Goal: Task Accomplishment & Management: Manage account settings

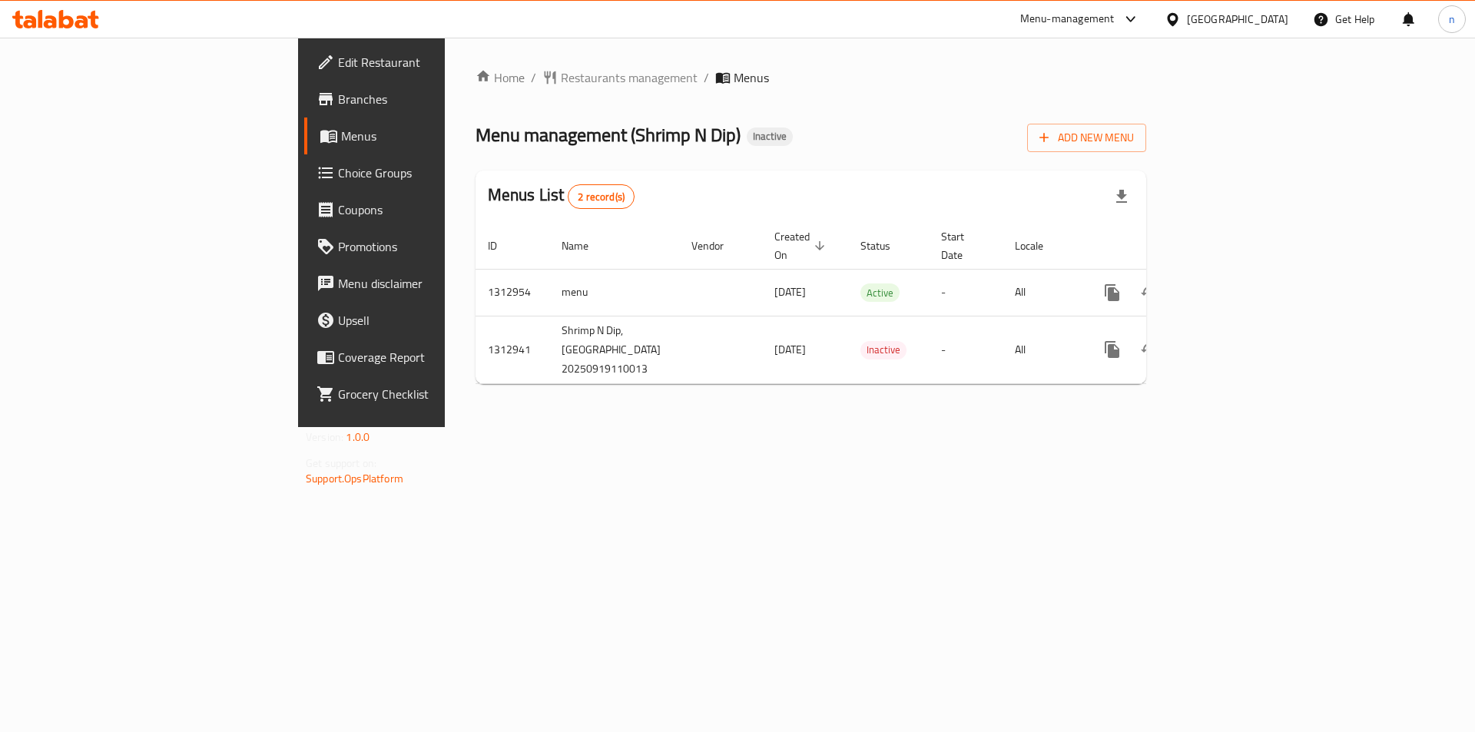
click at [338, 65] on span "Edit Restaurant" at bounding box center [435, 62] width 194 height 18
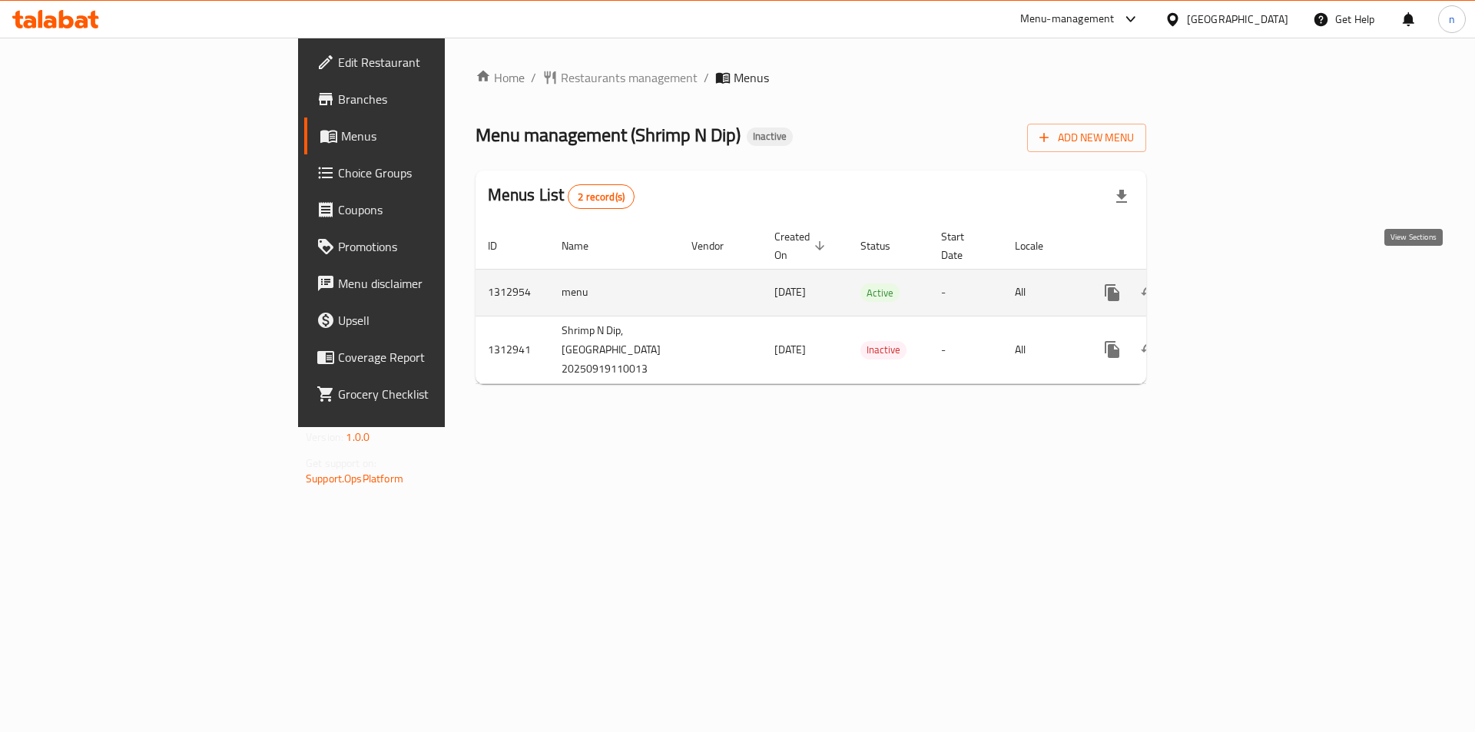
click at [1242, 279] on link "enhanced table" at bounding box center [1223, 292] width 37 height 37
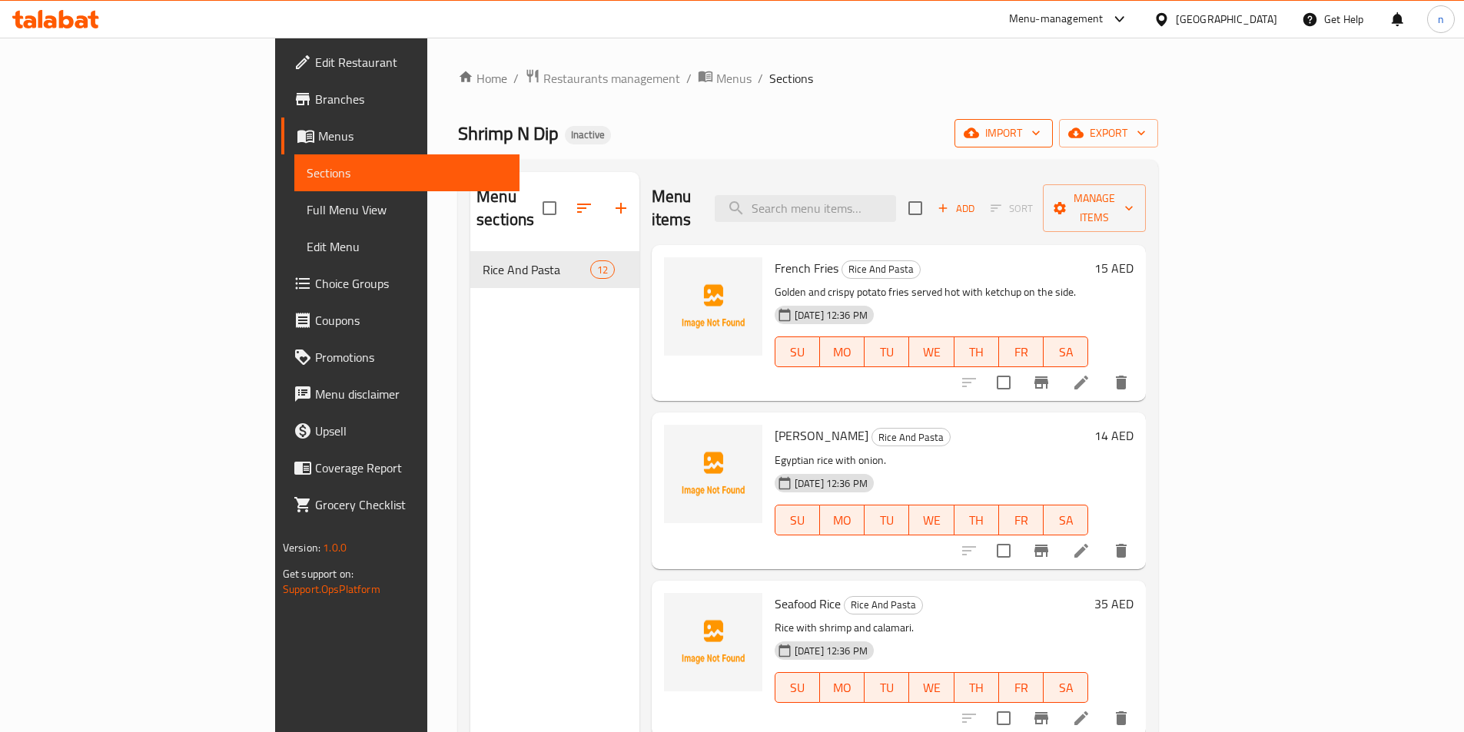
click at [1041, 125] on span "import" at bounding box center [1004, 133] width 74 height 19
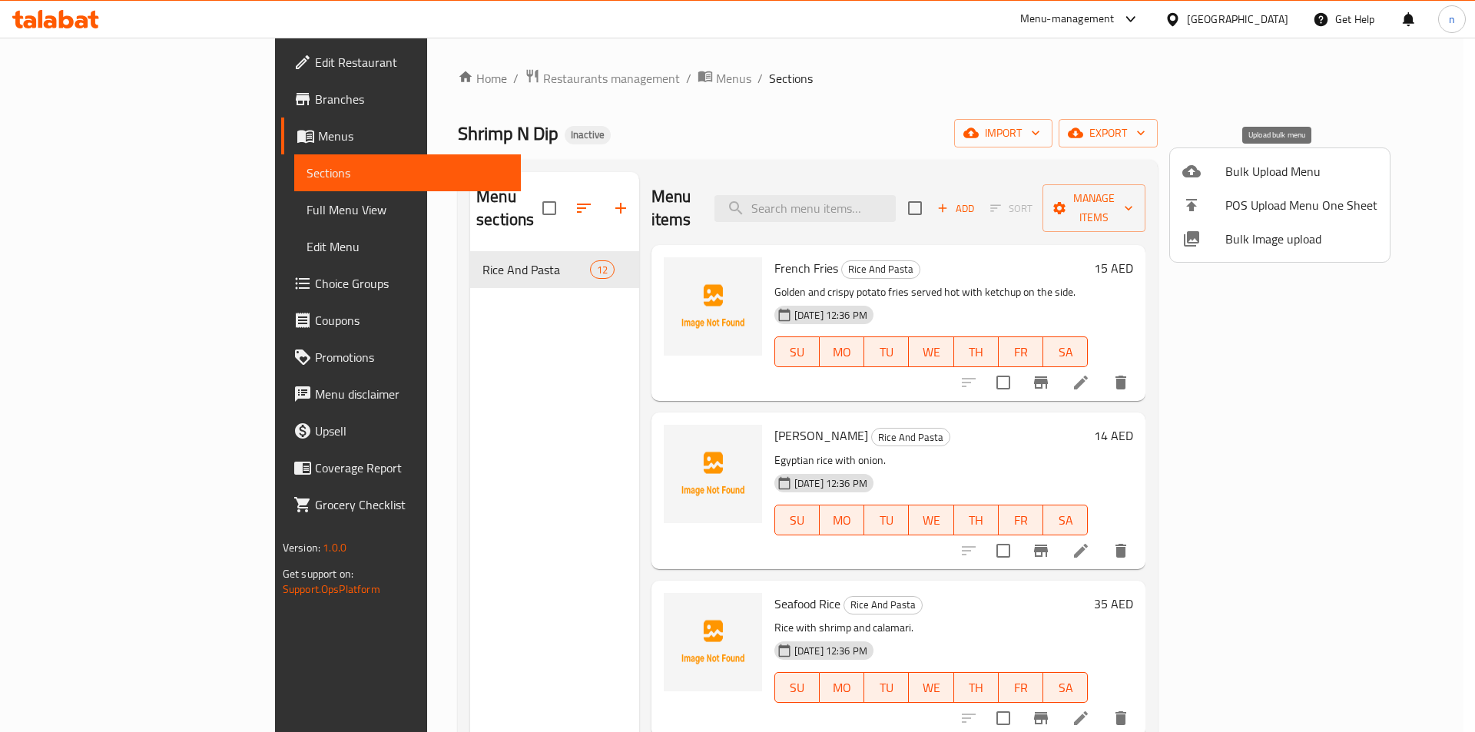
click at [1299, 162] on span "Bulk Upload Menu" at bounding box center [1302, 171] width 152 height 18
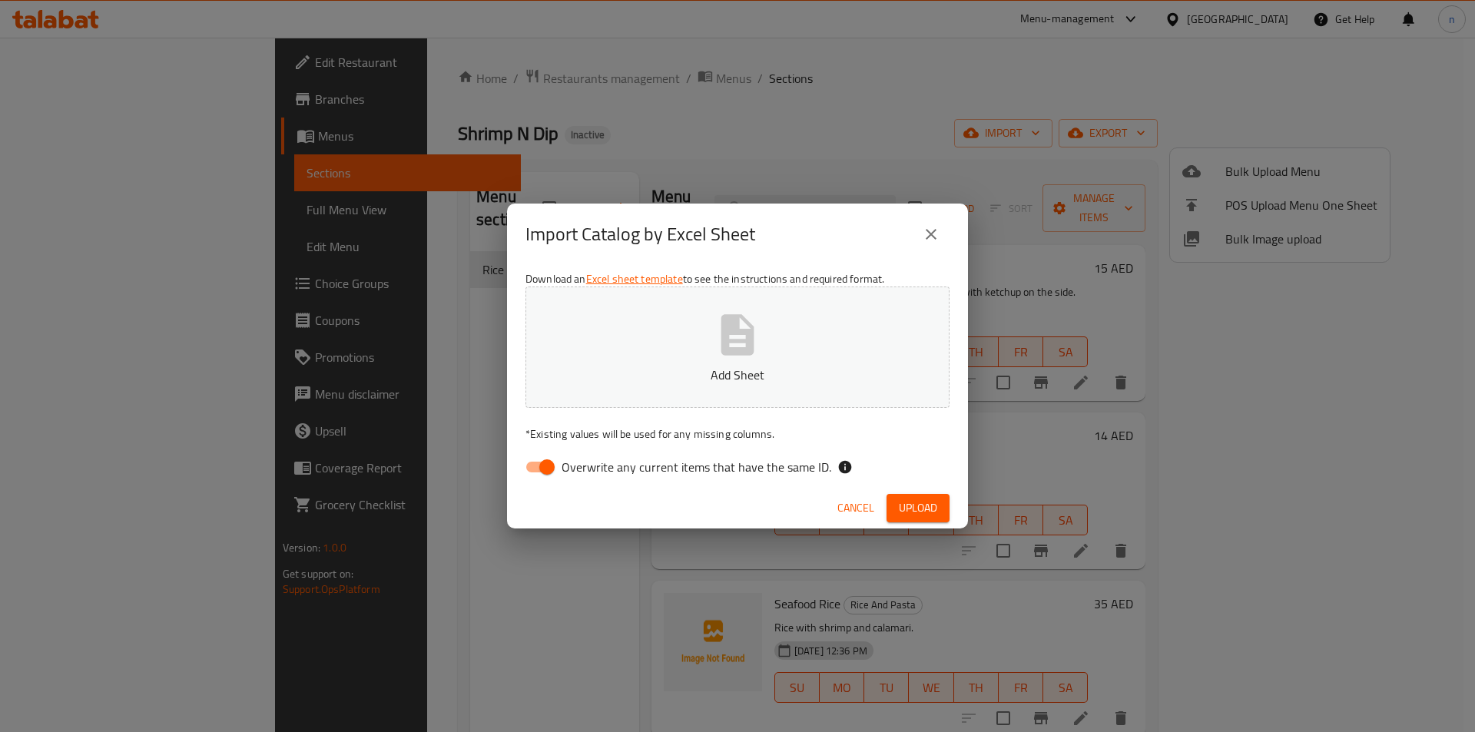
click at [546, 456] on input "Overwrite any current items that have the same ID." at bounding box center [547, 467] width 88 height 29
checkbox input "false"
click at [910, 505] on span "Upload" at bounding box center [918, 508] width 38 height 19
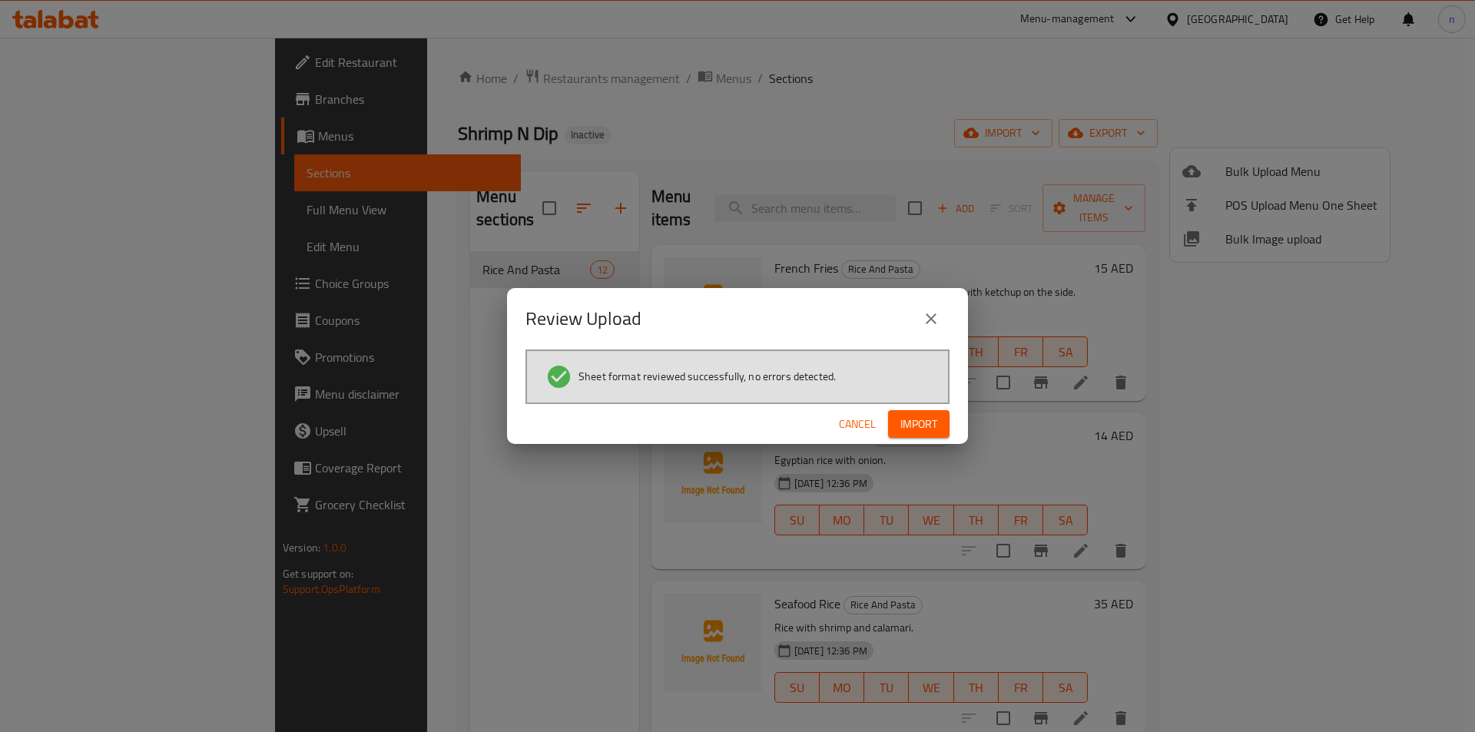
click at [931, 420] on span "Import" at bounding box center [919, 424] width 37 height 19
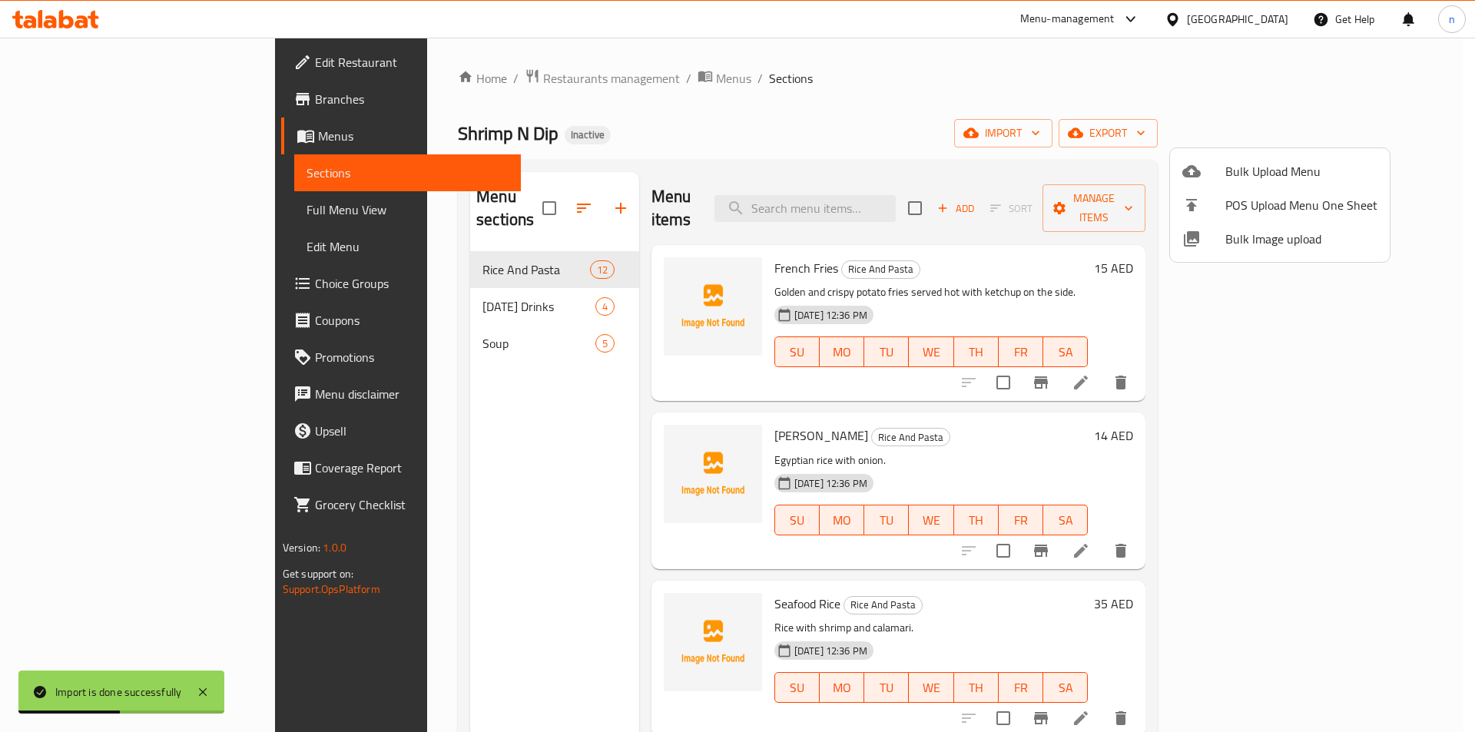
click at [460, 285] on div at bounding box center [737, 366] width 1475 height 732
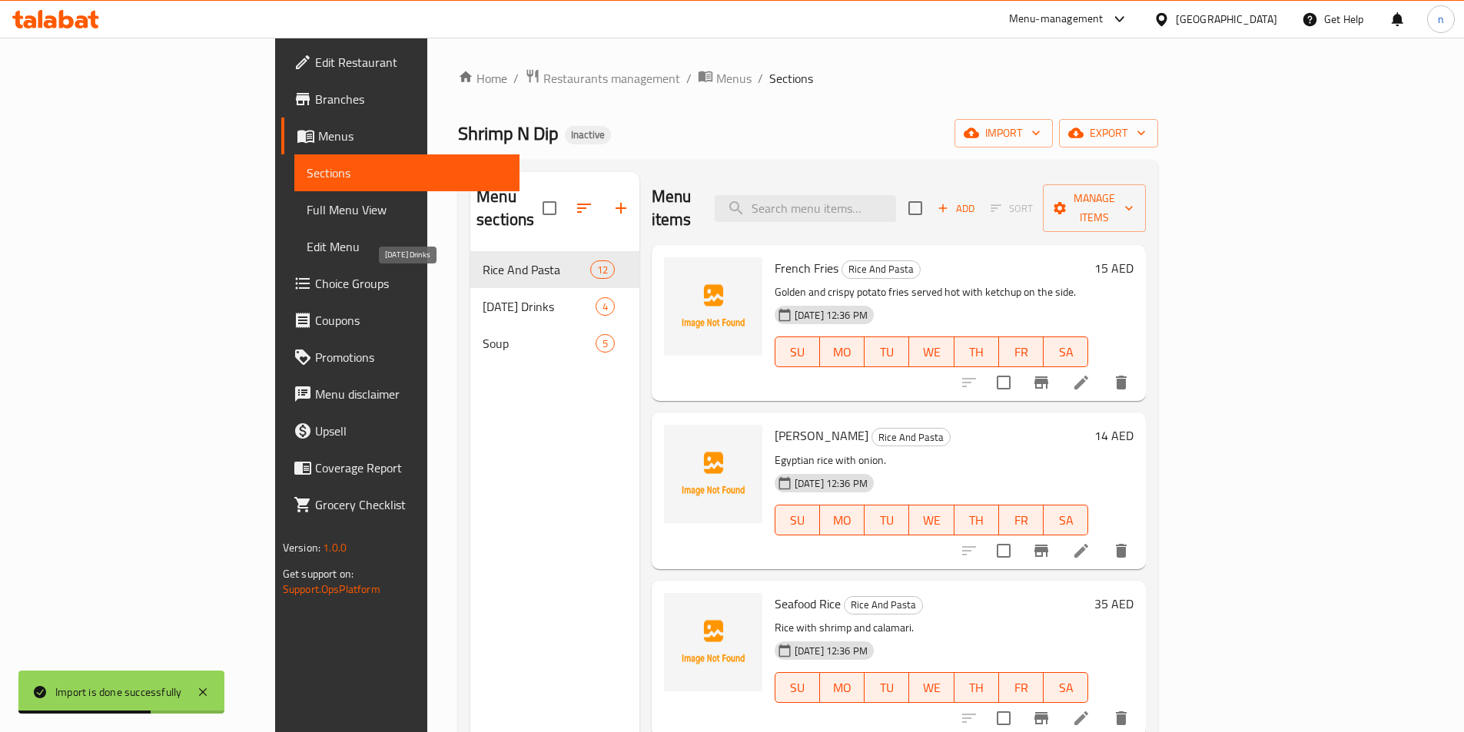
click at [483, 297] on span "Ramadan Drinks" at bounding box center [539, 306] width 113 height 18
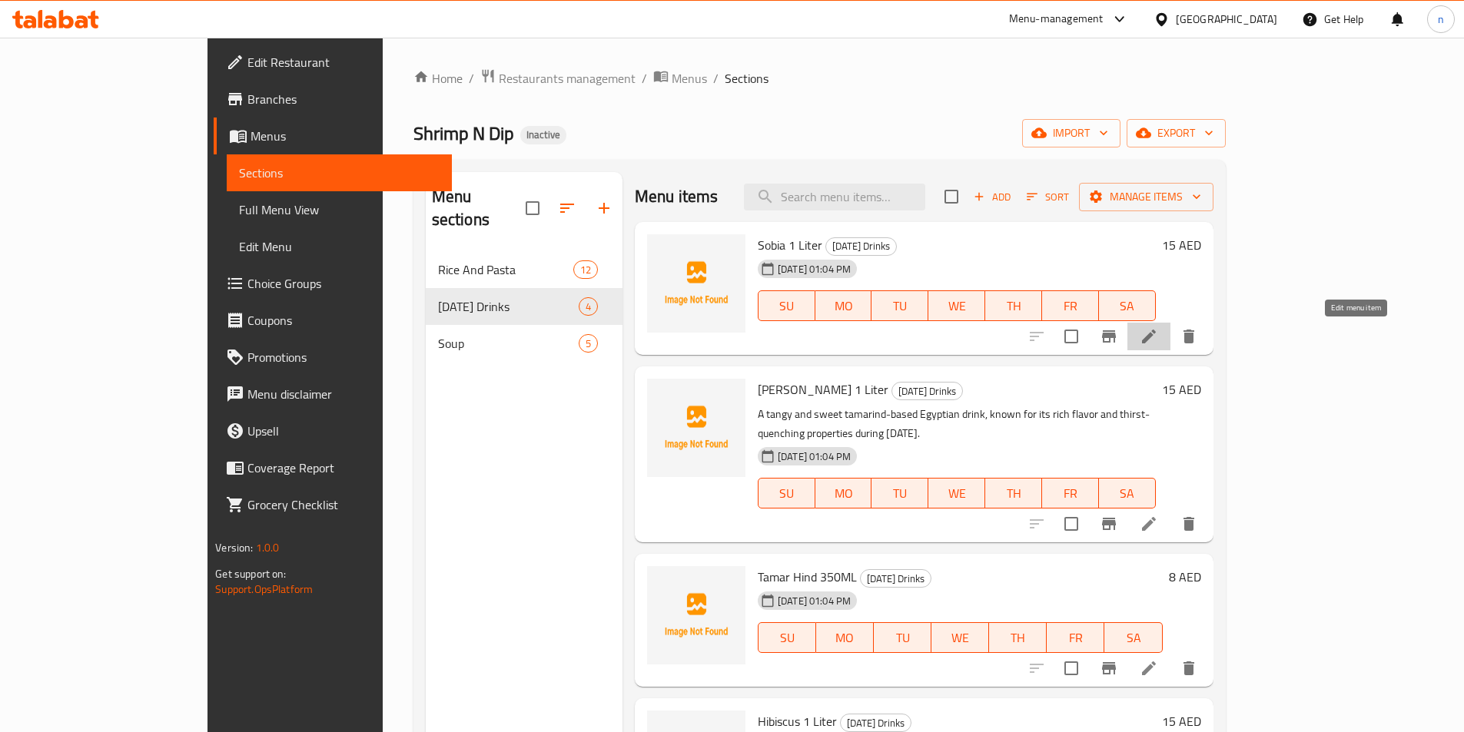
click at [1158, 340] on icon at bounding box center [1149, 336] width 18 height 18
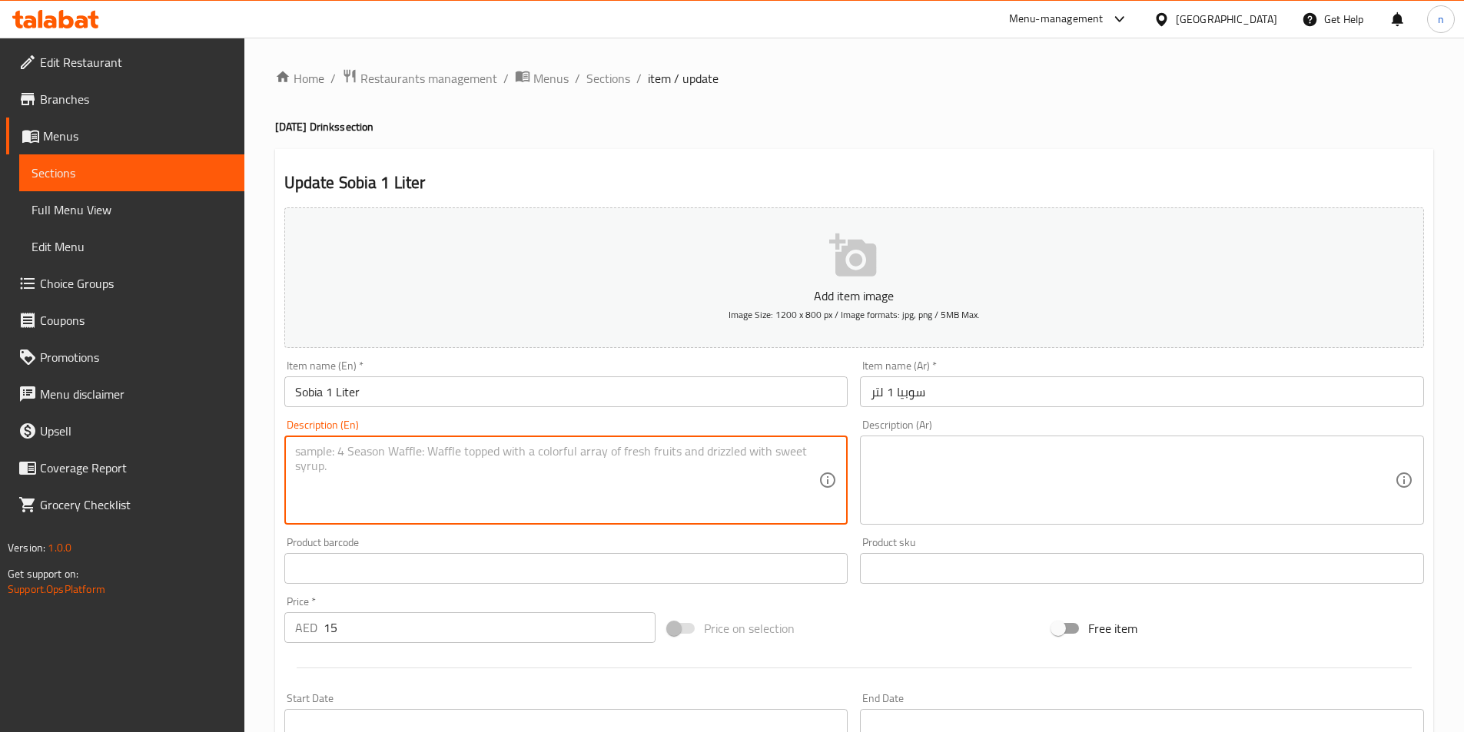
click at [393, 483] on textarea at bounding box center [557, 480] width 524 height 73
paste textarea "A creamy and refreshing traditional Egyptian drink made from coconut milk, rice…"
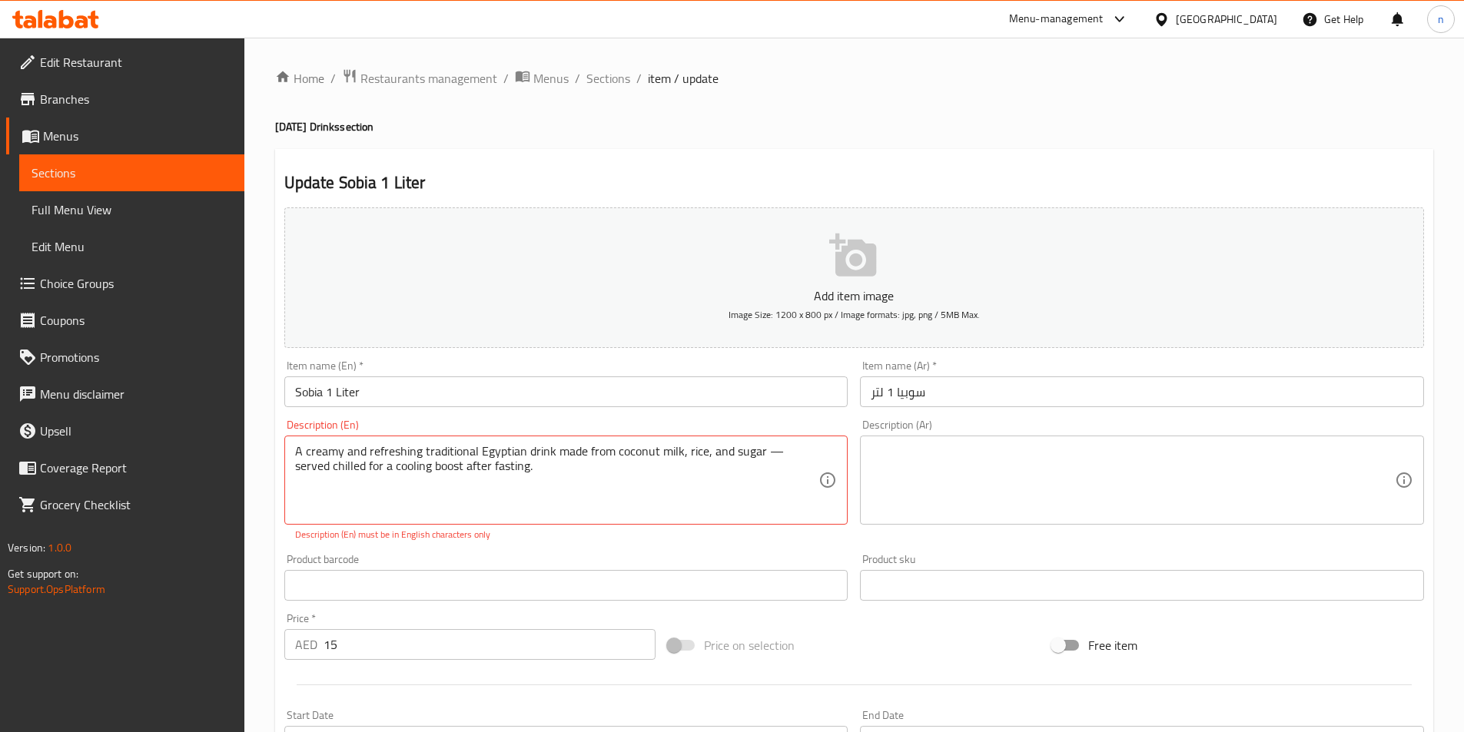
click at [781, 452] on textarea "A creamy and refreshing traditional Egyptian drink made from coconut milk, rice…" at bounding box center [557, 480] width 524 height 73
type textarea "A creamy and refreshing traditional Egyptian drink made from coconut milk, rice…"
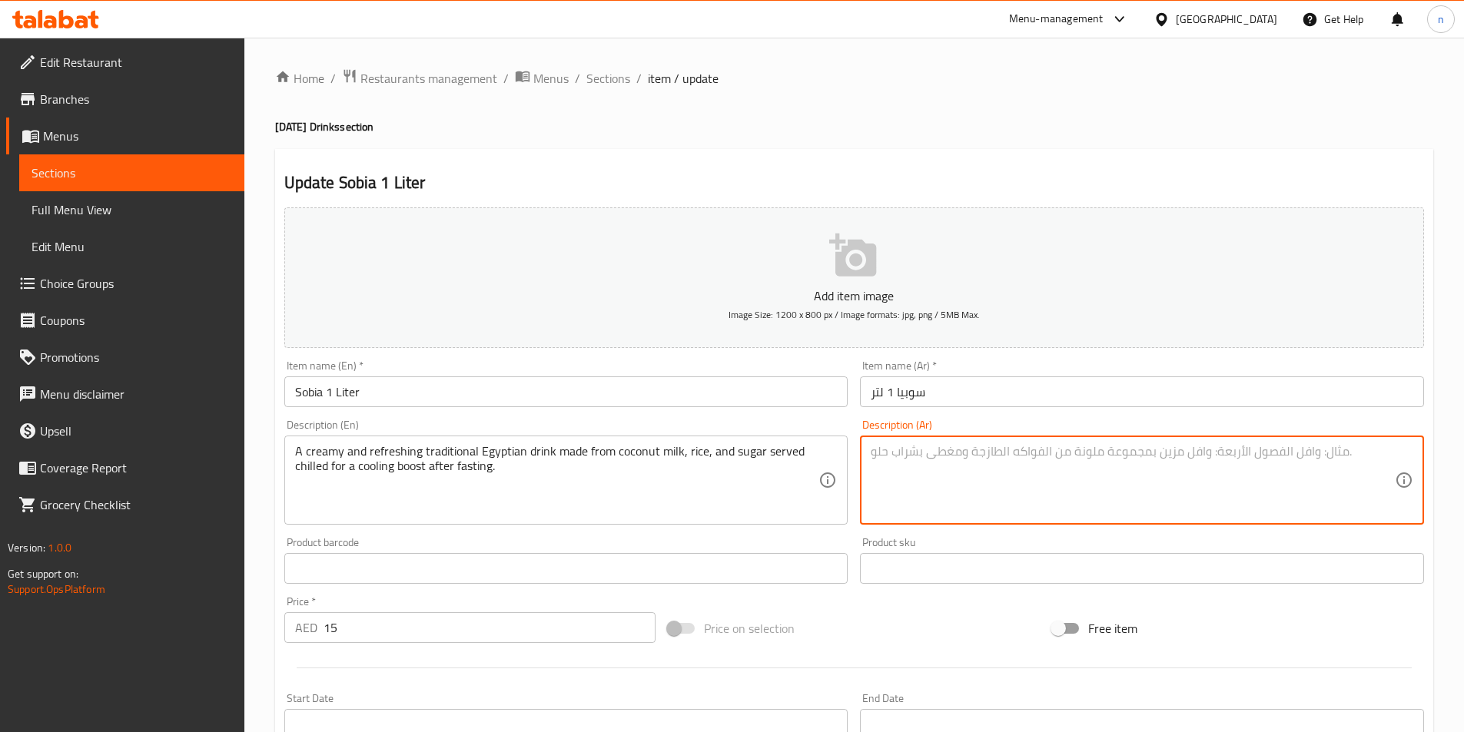
click at [931, 483] on textarea at bounding box center [1133, 480] width 524 height 73
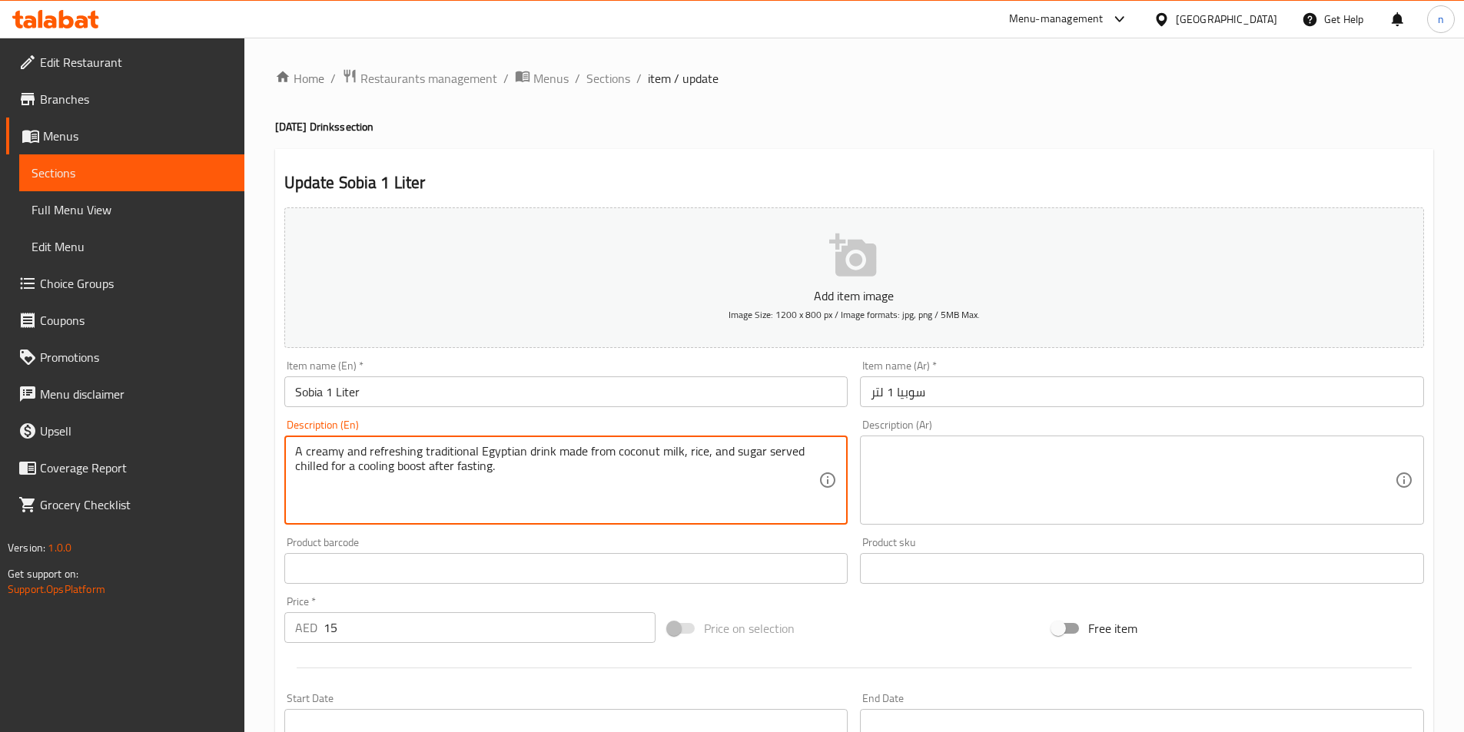
click at [450, 477] on textarea "A creamy and refreshing traditional Egyptian drink made from coconut milk, rice…" at bounding box center [557, 480] width 524 height 73
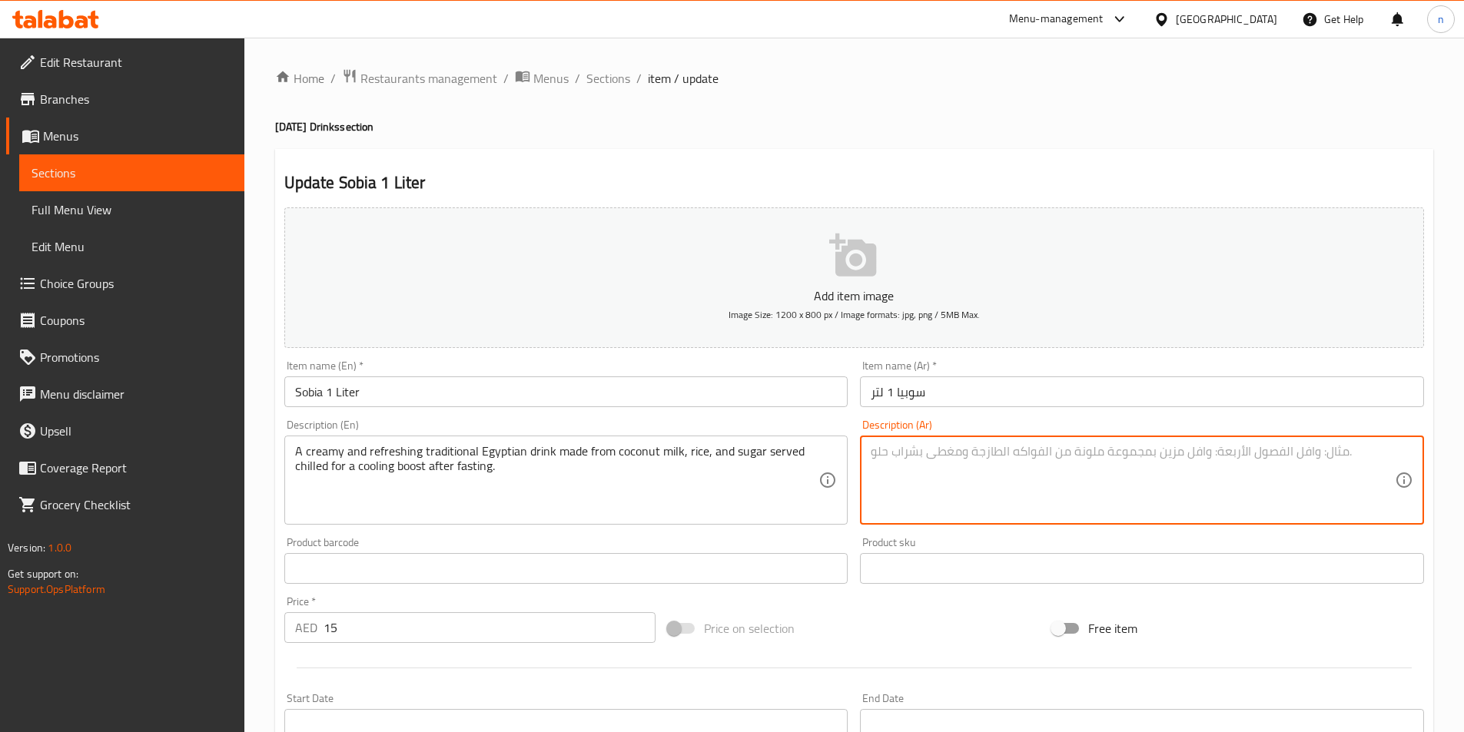
click at [975, 477] on textarea at bounding box center [1133, 480] width 524 height 73
paste textarea "مشروب مصري تقليدي كريمي ومنعش مصنوع من حليب جوز الهند والأرز والسكر ويقدم باردً…"
drag, startPoint x: 958, startPoint y: 503, endPoint x: 1195, endPoint y: 469, distance: 239.1
click at [1195, 469] on textarea "مشروب مصري تقليدي كريمي ومنعش مصنوع من حليب جوز الهند والأرز والسكر ويقدم باردً…" at bounding box center [1133, 480] width 524 height 73
click at [938, 491] on textarea "مشروب مصري تقليدي كريمي ومنعش مصنوع من حليب جوز الهند والأرز والسكر ويقدم باردً…" at bounding box center [1133, 480] width 524 height 73
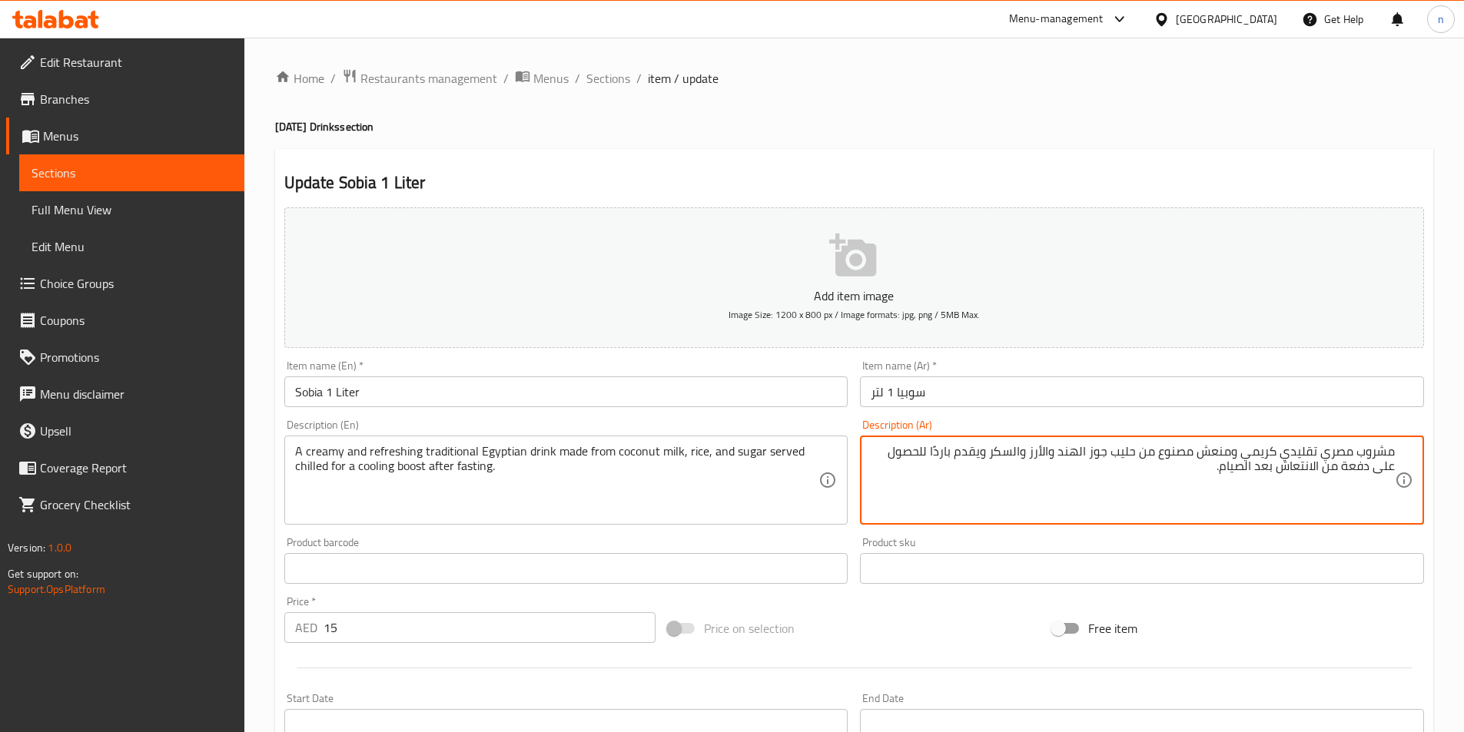
click at [1211, 484] on textarea "مشروب مصري تقليدي كريمي ومنعش مصنوع من حليب جوز الهند والأرز والسكر ويقدم باردً…" at bounding box center [1133, 480] width 524 height 73
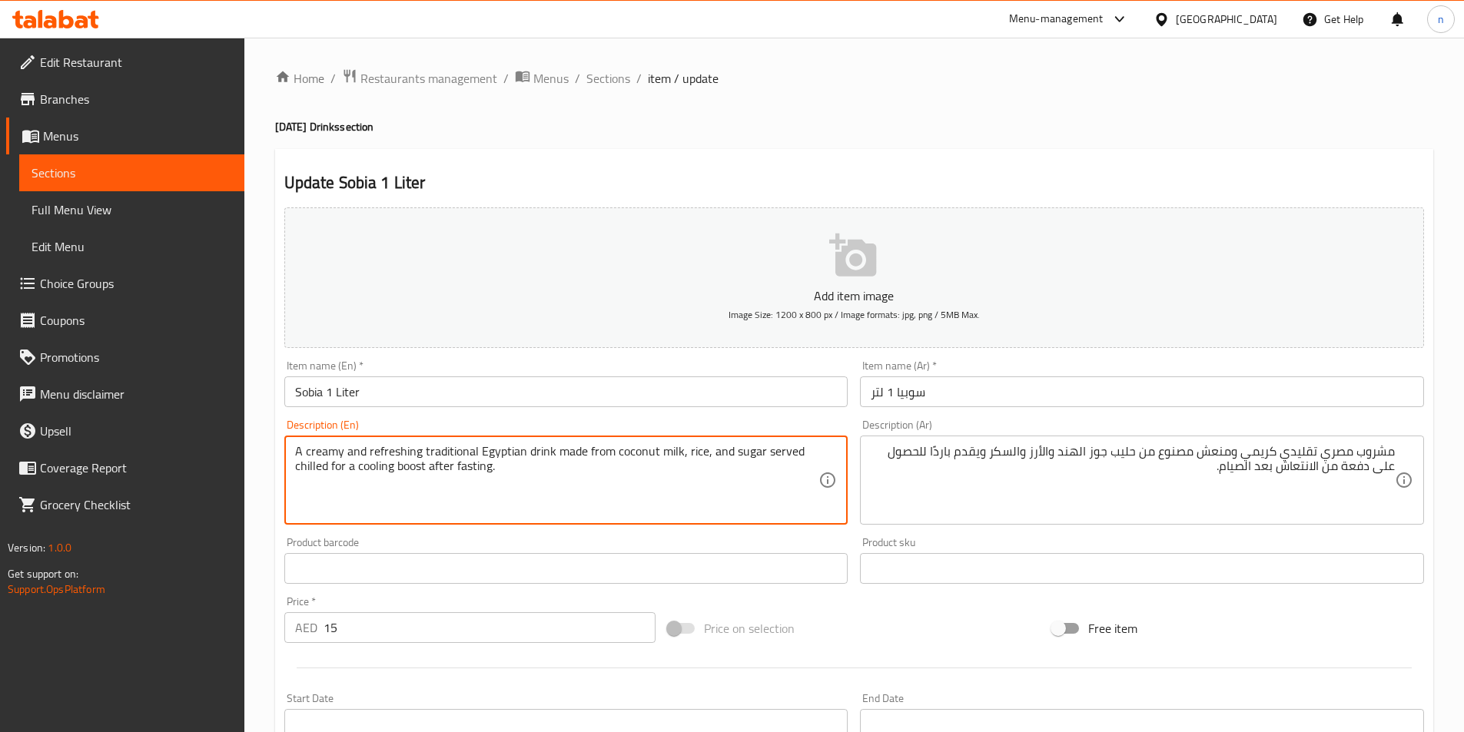
click at [370, 466] on textarea "A creamy and refreshing traditional Egyptian drink made from coconut milk, rice…" at bounding box center [557, 480] width 524 height 73
click at [512, 474] on textarea "A creamy and refreshing traditional Egyptian drink made from coconut milk, rice…" at bounding box center [557, 480] width 524 height 73
click at [483, 473] on textarea "A creamy and refreshing traditional Egyptian drink made from coconut milk, rice…" at bounding box center [557, 480] width 524 height 73
click at [370, 470] on textarea "A creamy and refreshing traditional Egyptian drink made from coconut milk, rice…" at bounding box center [557, 480] width 524 height 73
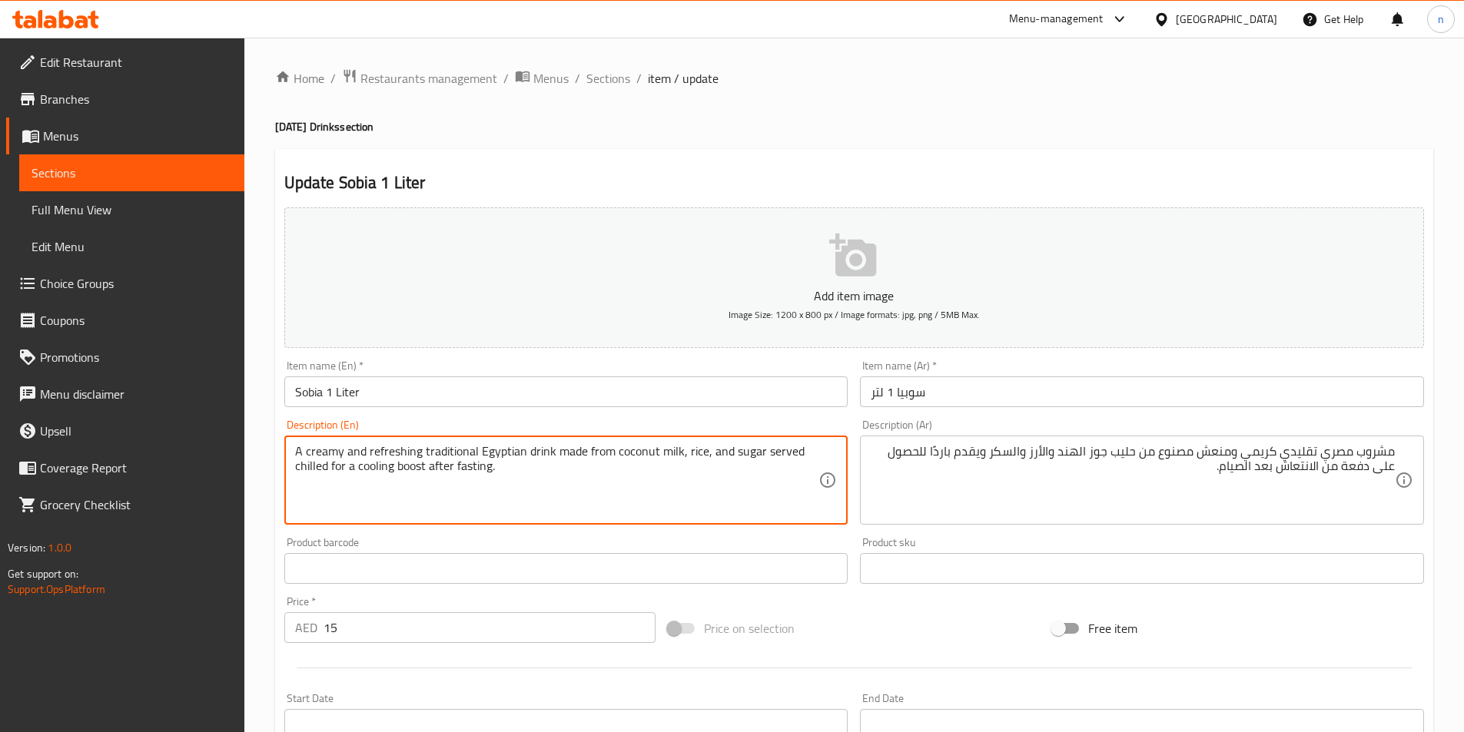
drag, startPoint x: 355, startPoint y: 470, endPoint x: 493, endPoint y: 496, distance: 140.6
click at [493, 496] on textarea "A creamy and refreshing traditional Egyptian drink made from coconut milk, rice…" at bounding box center [557, 480] width 524 height 73
click at [367, 470] on textarea "A creamy and refreshing traditional Egyptian drink made from coconut milk, rice…" at bounding box center [557, 480] width 524 height 73
drag, startPoint x: 357, startPoint y: 466, endPoint x: 522, endPoint y: 473, distance: 164.6
click at [522, 473] on textarea "A creamy and refreshing traditional Egyptian drink made from coconut milk, rice…" at bounding box center [557, 480] width 524 height 73
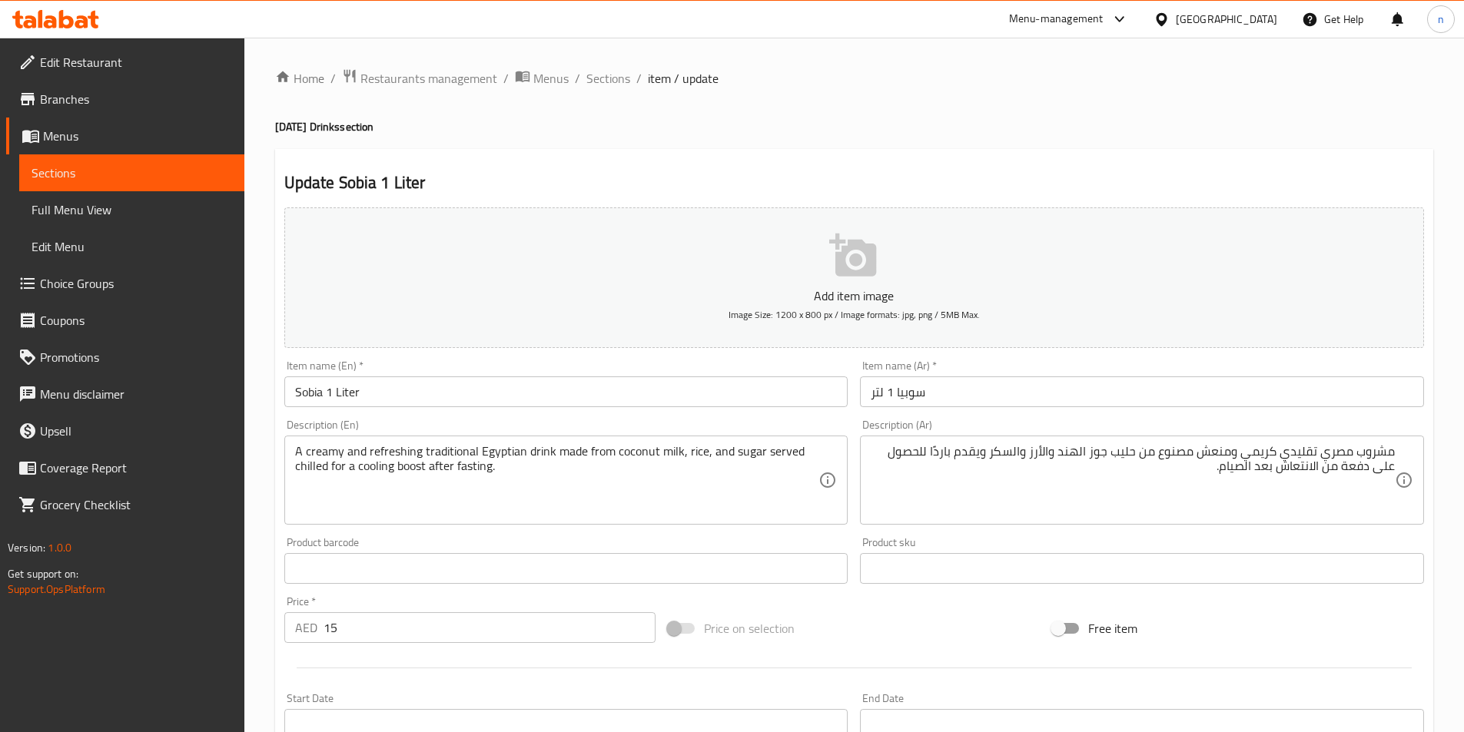
drag, startPoint x: 1395, startPoint y: 465, endPoint x: 1328, endPoint y: 482, distance: 69.0
click at [1283, 480] on div "مشروب مصري تقليدي كريمي ومنعش مصنوع من حليب جوز الهند والأرز والسكر ويقدم باردً…" at bounding box center [1142, 480] width 564 height 89
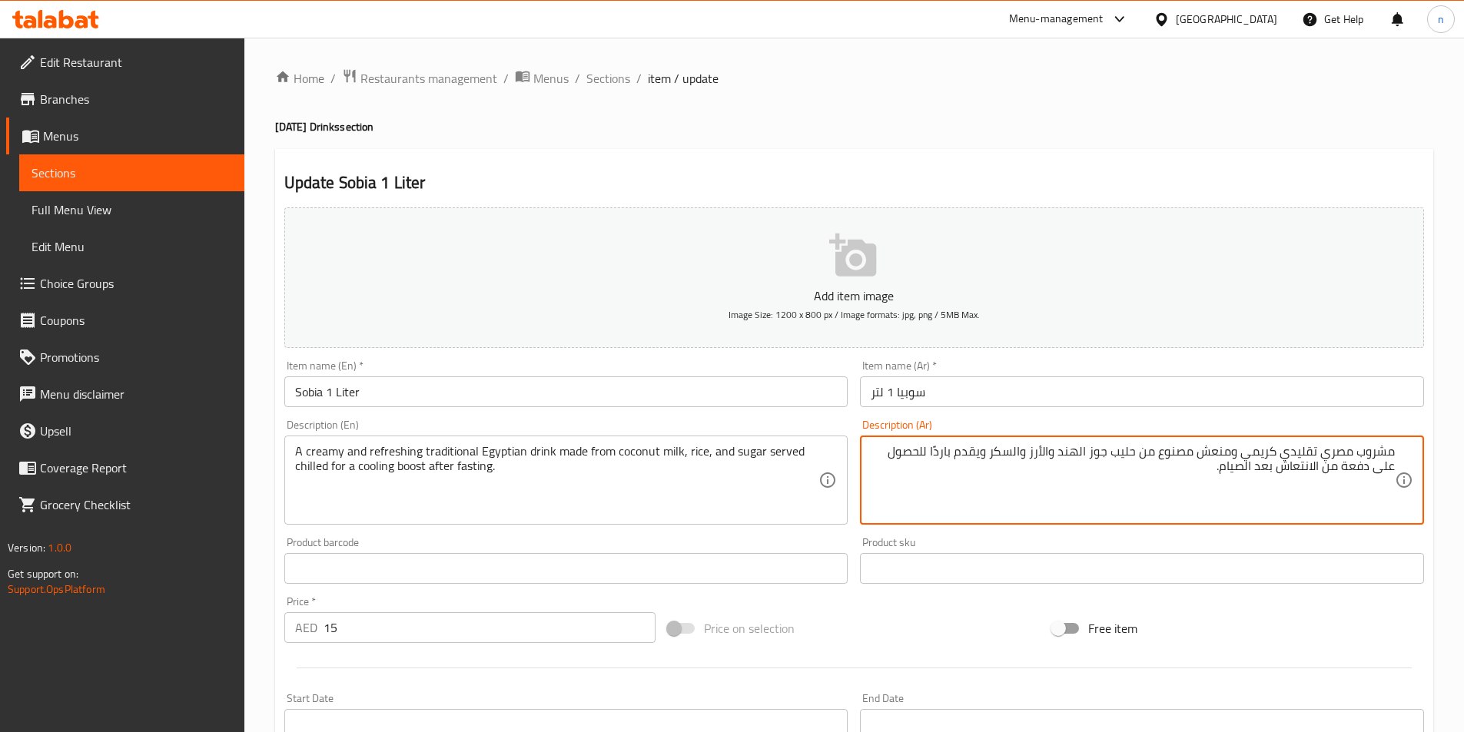
drag, startPoint x: 1391, startPoint y: 471, endPoint x: 1162, endPoint y: 476, distance: 229.0
click at [1162, 476] on textarea "مشروب مصري تقليدي كريمي ومنعش مصنوع من حليب جوز الهند والأرز والسكر ويقدم باردً…" at bounding box center [1133, 480] width 524 height 73
click at [1180, 483] on textarea "مشروب مصري تقليدي كريمي ومنعش مصنوع من حليب جوز الهند والأرز والسكر ويقدم باردً…" at bounding box center [1133, 480] width 524 height 73
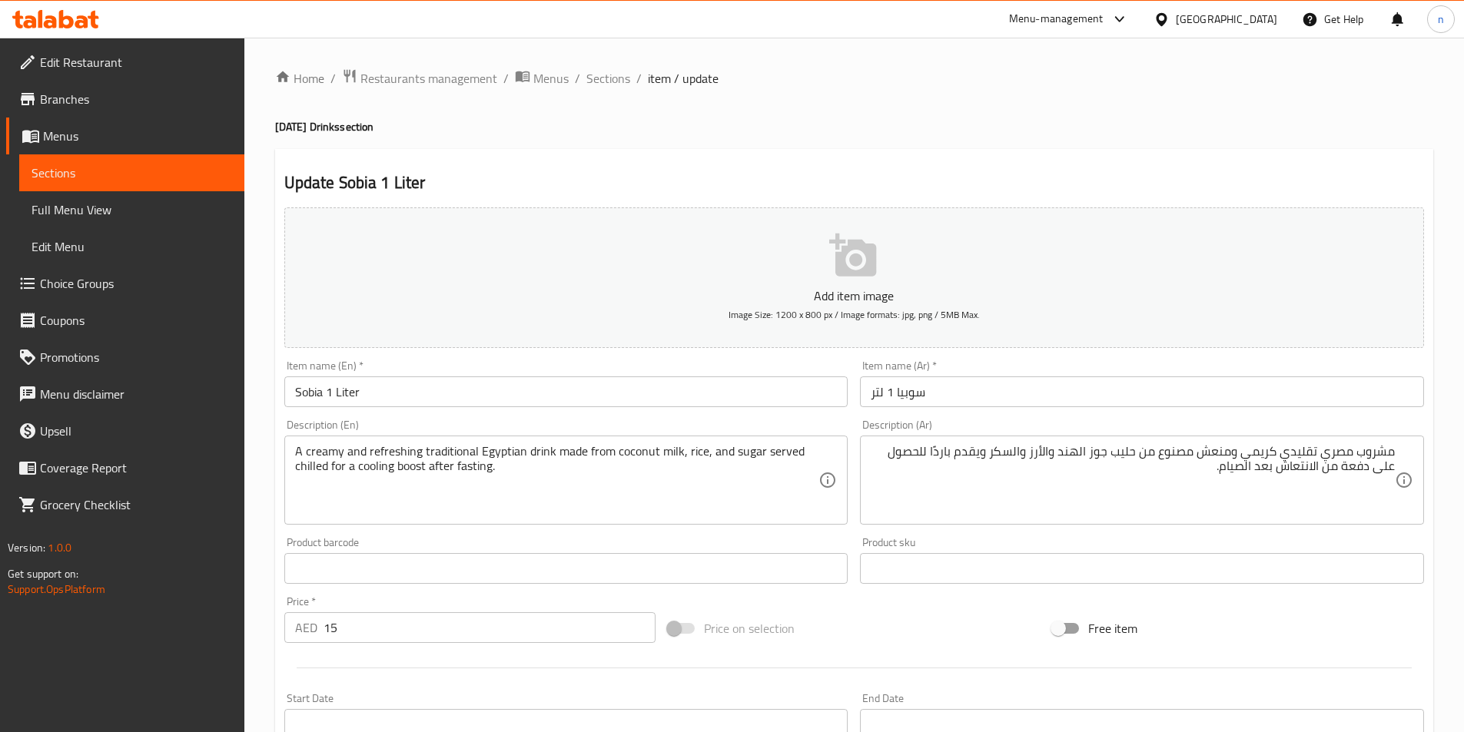
drag, startPoint x: 1396, startPoint y: 466, endPoint x: 1200, endPoint y: 472, distance: 196.0
click at [1200, 472] on div "مشروب مصري تقليدي كريمي ومنعش مصنوع من حليب جوز الهند والأرز والسكر ويقدم باردً…" at bounding box center [1142, 480] width 564 height 89
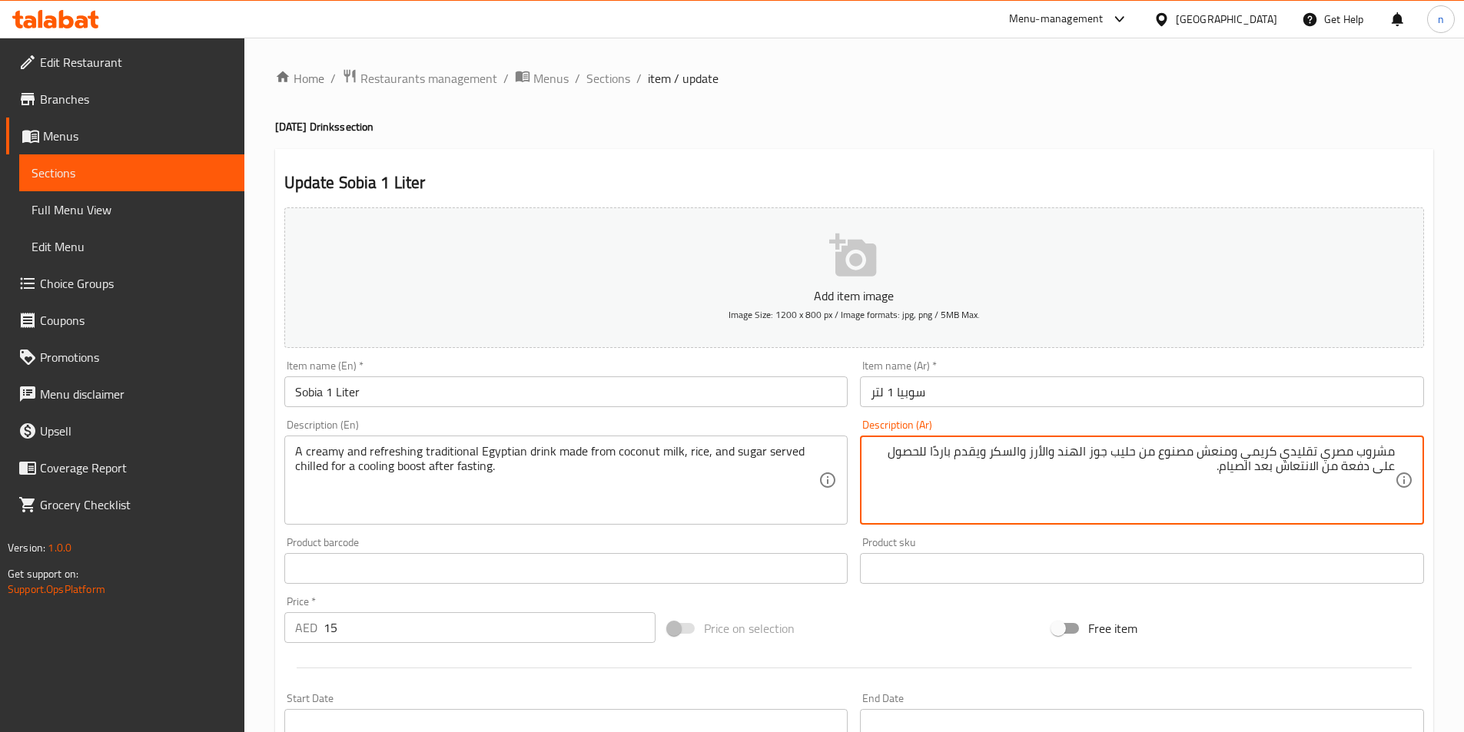
click at [1389, 466] on textarea "مشروب مصري تقليدي كريمي ومنعش مصنوع من حليب جوز الهند والأرز والسكر ويقدم باردً…" at bounding box center [1133, 480] width 524 height 73
click at [1392, 468] on textarea "مشروب مصري تقليدي كريمي ومنعش مصنوع من حليب جوز الهند والأرز والسكر ويقدم باردً…" at bounding box center [1133, 480] width 524 height 73
paste textarea "عزيز التبريد"
drag, startPoint x: 1394, startPoint y: 470, endPoint x: 1131, endPoint y: 490, distance: 263.6
type textarea "مشروب مصري تقليدي كريمي ومنعش مصنوع من حليب جوز الهند والأرز والسكر ويقدم باردً…"
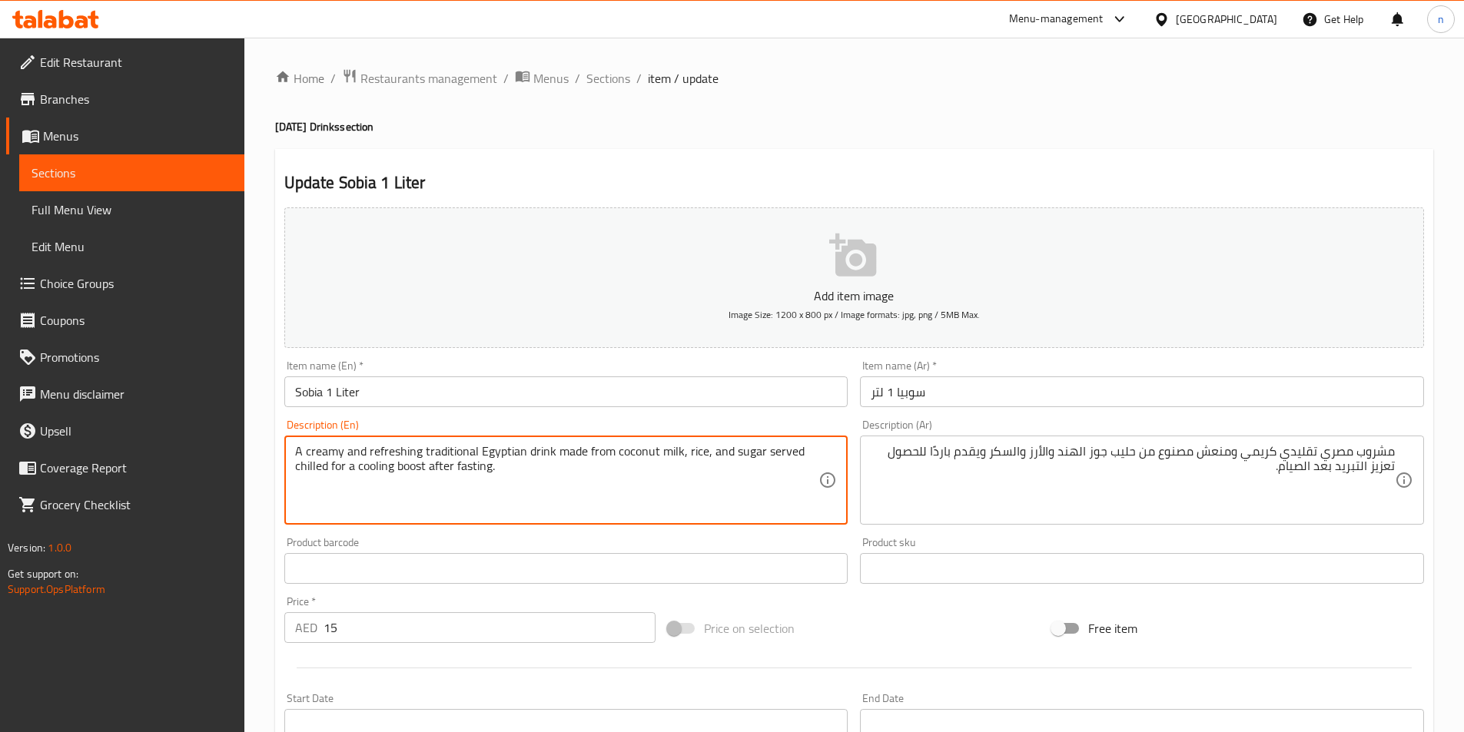
click at [470, 466] on textarea "A creamy and refreshing traditional Egyptian drink made from coconut milk, rice…" at bounding box center [557, 480] width 524 height 73
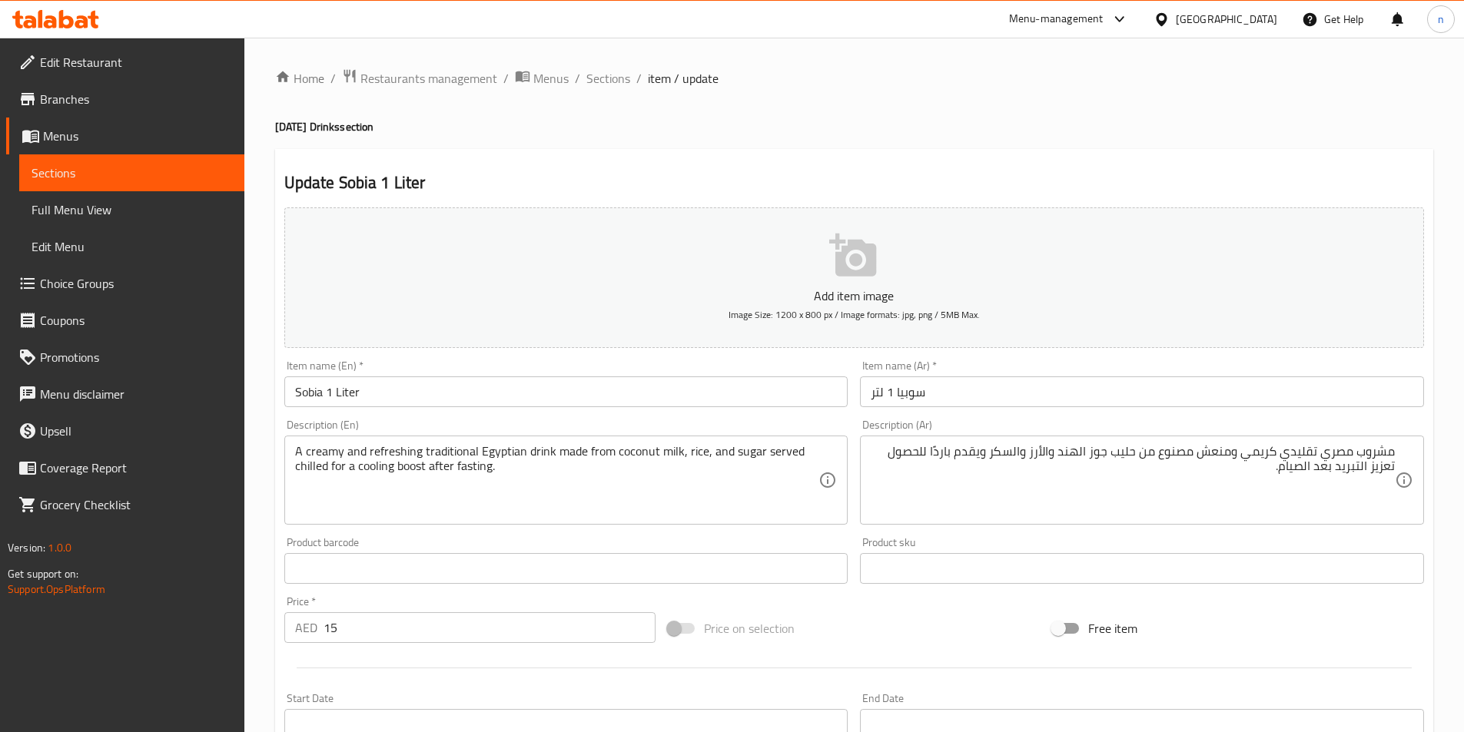
click at [853, 609] on div "Price on selection" at bounding box center [854, 628] width 384 height 41
click at [828, 624] on div "Price on selection" at bounding box center [854, 628] width 384 height 41
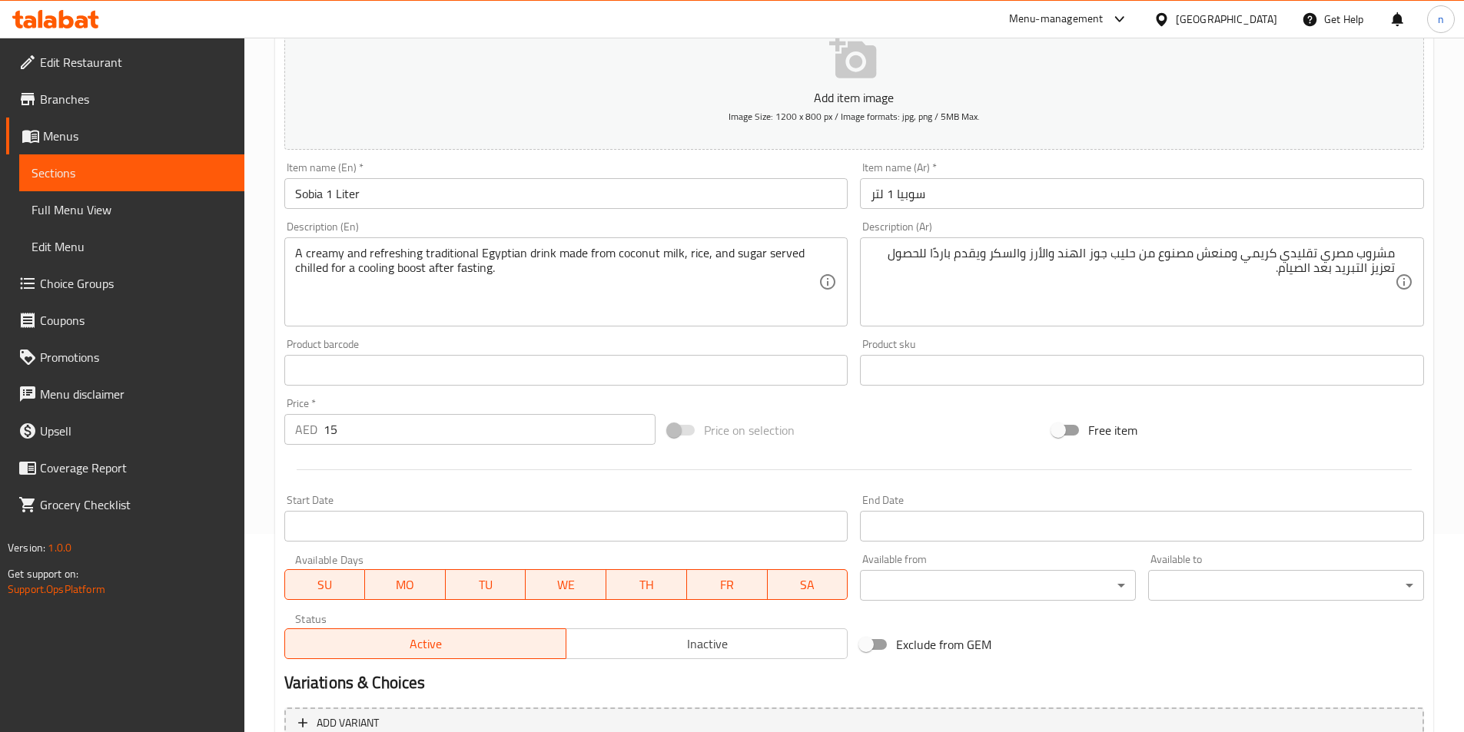
scroll to position [353, 0]
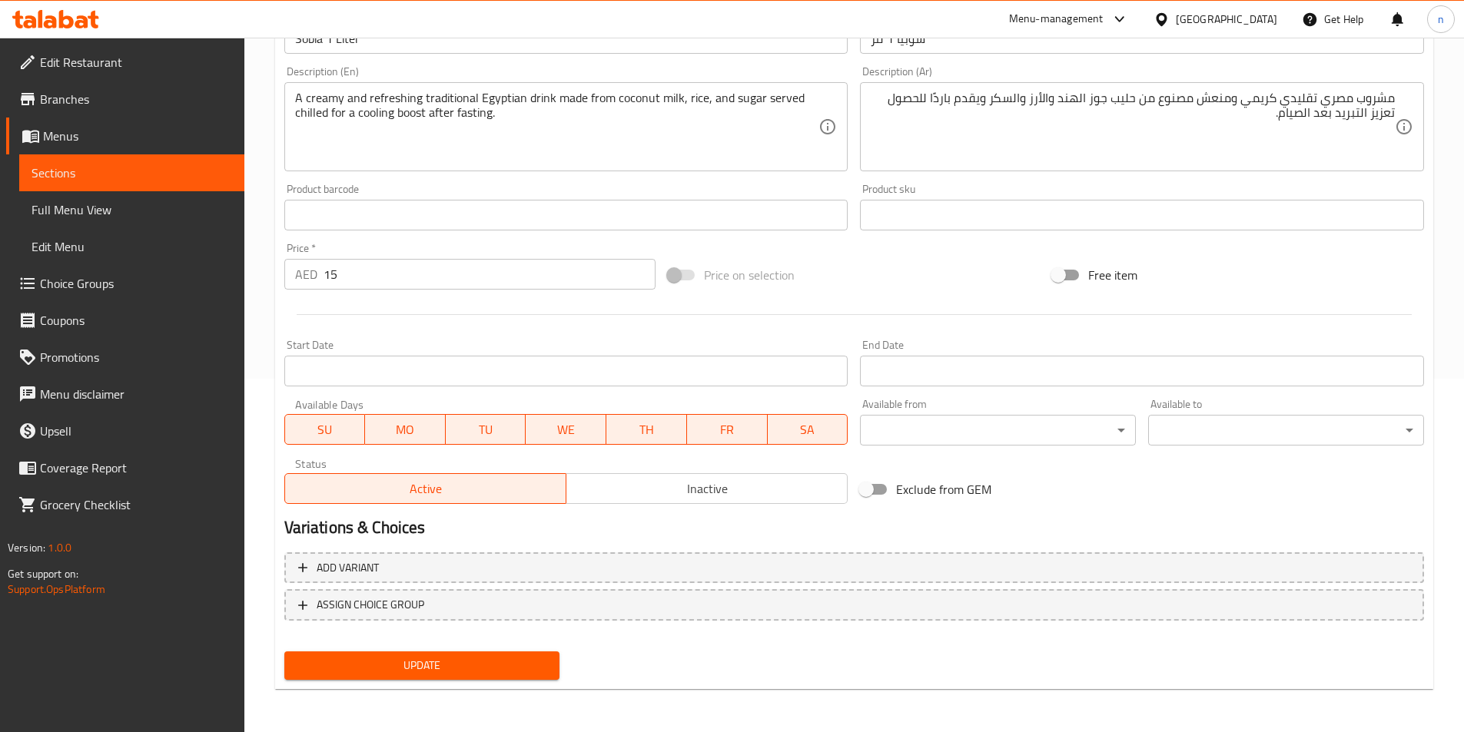
click at [473, 685] on div "Update" at bounding box center [422, 666] width 288 height 41
click at [503, 646] on div "Update" at bounding box center [422, 666] width 288 height 41
click at [503, 654] on button "Update" at bounding box center [422, 666] width 276 height 28
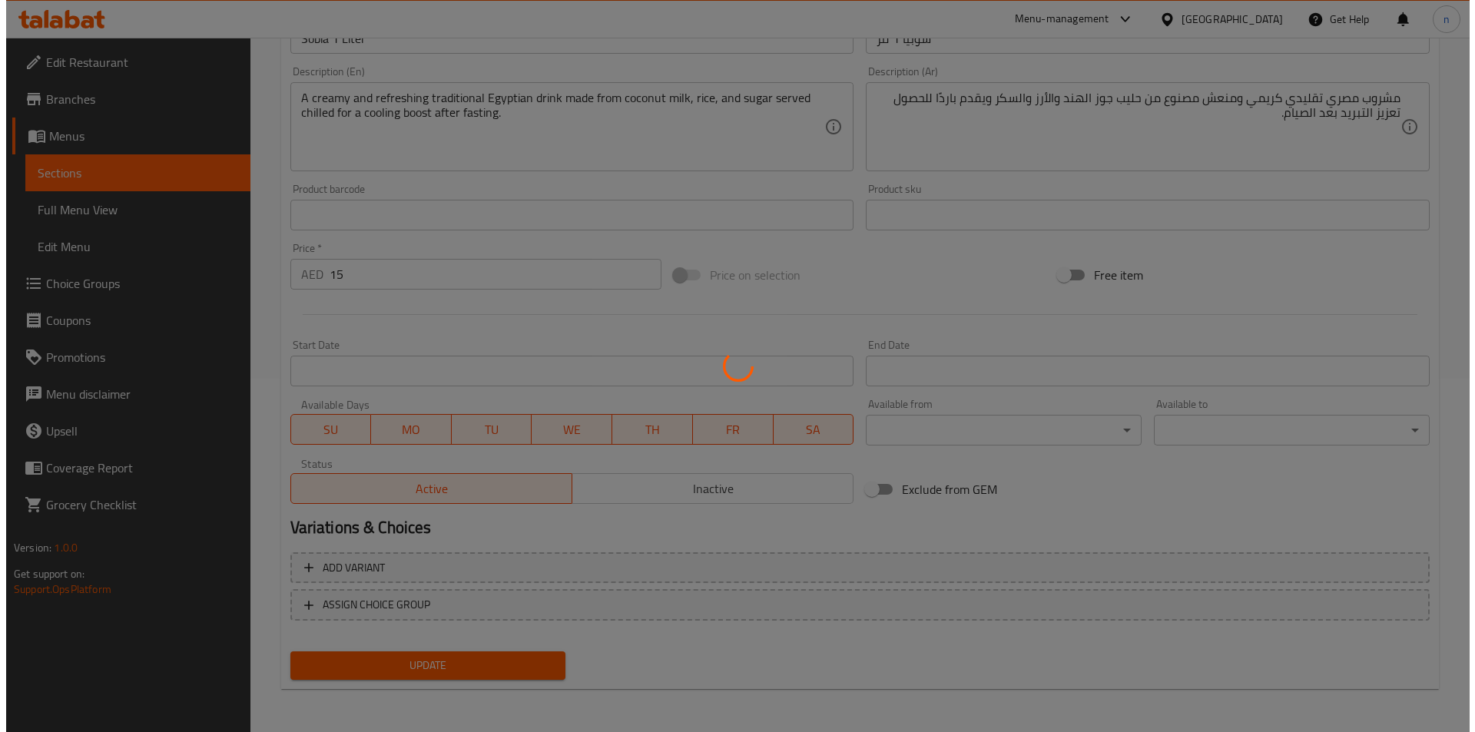
scroll to position [0, 0]
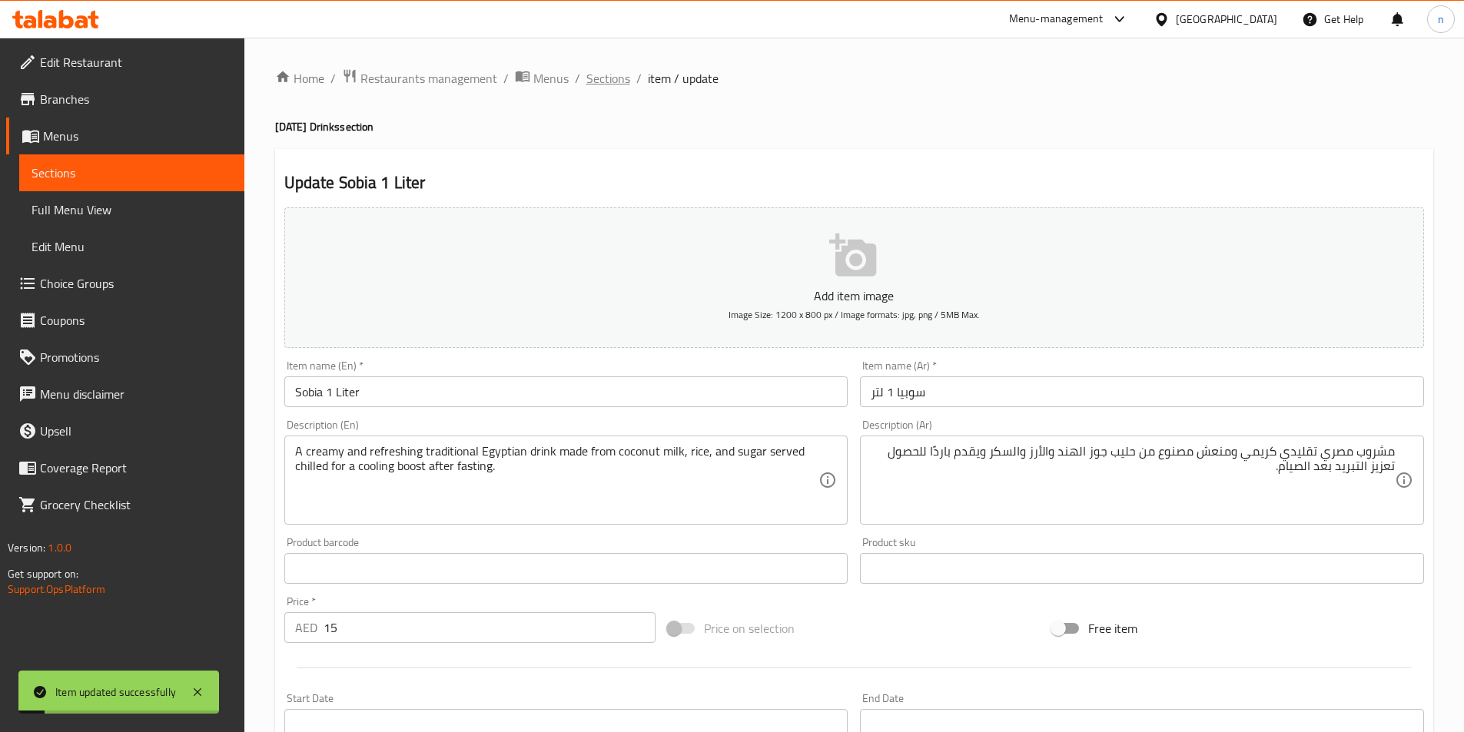
click at [624, 71] on span "Sections" at bounding box center [608, 78] width 44 height 18
